Goal: Book appointment/travel/reservation

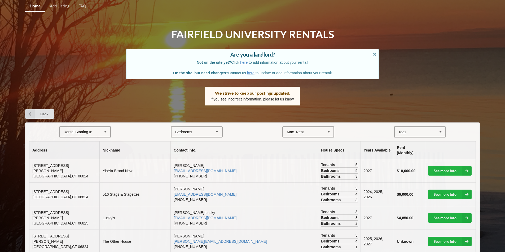
click at [78, 134] on div "Rental Starting In" at bounding box center [78, 132] width 29 height 4
click at [79, 172] on div "2028" at bounding box center [85, 171] width 50 height 10
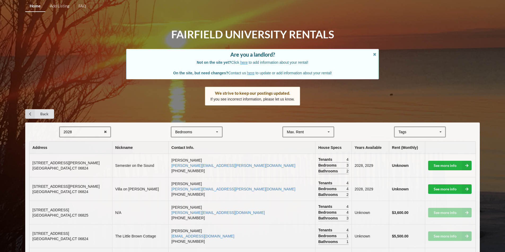
click at [193, 132] on div "Bedrooms 1 2 3 4 5 6 7 8" at bounding box center [197, 132] width 52 height 11
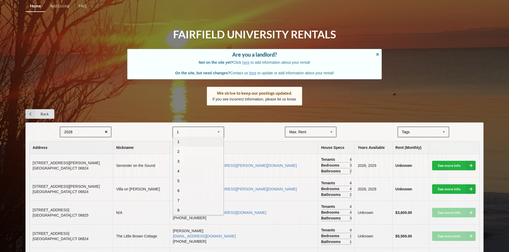
click at [271, 137] on form "2028 2025 2026 2027 2028 1 1 2 3 4 5 6 7 8 Max. Rent $4,000 $5,000 $6,000 $7,00…" at bounding box center [254, 132] width 450 height 11
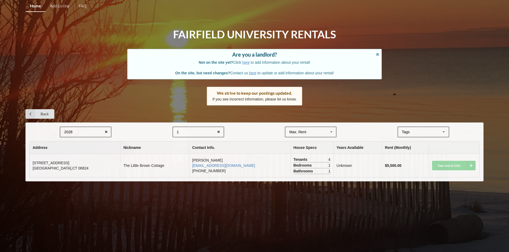
click at [191, 131] on div "1 1 2 3 4 5 6 7 8" at bounding box center [198, 132] width 52 height 11
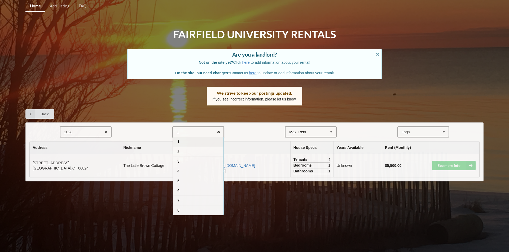
drag, startPoint x: 221, startPoint y: 131, endPoint x: 218, endPoint y: 130, distance: 3.4
click at [221, 131] on icon at bounding box center [218, 132] width 8 height 10
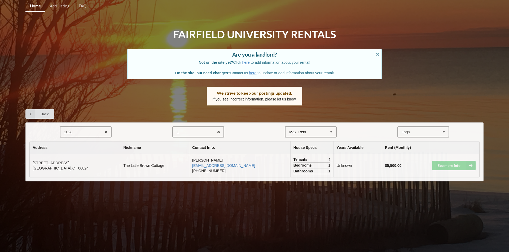
click at [268, 128] on form "2028 2025 2026 2027 2028 1 1 2 3 4 5 6 7 8 Max. Rent $4,000 $5,000 $6,000 $7,00…" at bounding box center [254, 132] width 450 height 11
click at [222, 132] on icon at bounding box center [218, 132] width 8 height 10
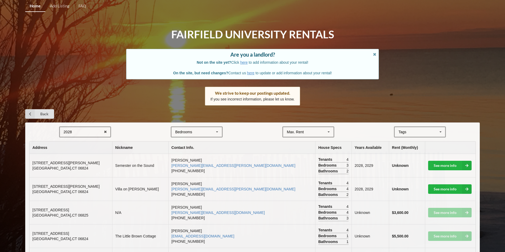
drag, startPoint x: 260, startPoint y: 131, endPoint x: 264, endPoint y: 130, distance: 3.9
click at [263, 130] on form "2028 2025 2026 2027 2028 Bedrooms 1 2 3 4 5 6 7 8 Max. Rent $4,000 $5,000 $6,00…" at bounding box center [252, 132] width 446 height 11
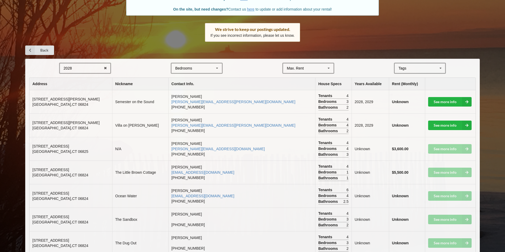
scroll to position [55, 0]
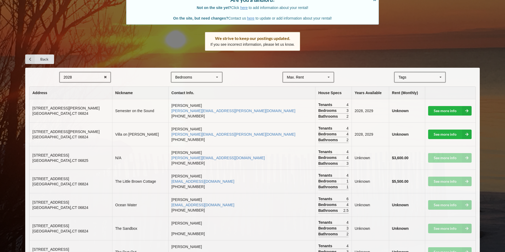
click at [439, 80] on icon at bounding box center [440, 78] width 8 height 10
click at [463, 81] on form "2028 2025 2026 2027 2028 Bedrooms 1 2 3 4 5 6 7 8 Max. Rent $4,000 $5,000 $6,00…" at bounding box center [252, 77] width 446 height 11
click at [452, 110] on link "See more info" at bounding box center [449, 111] width 43 height 10
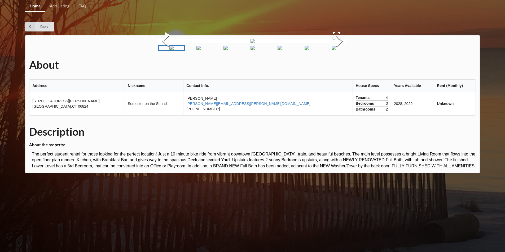
scroll to position [85, 0]
